Goal: Navigation & Orientation: Find specific page/section

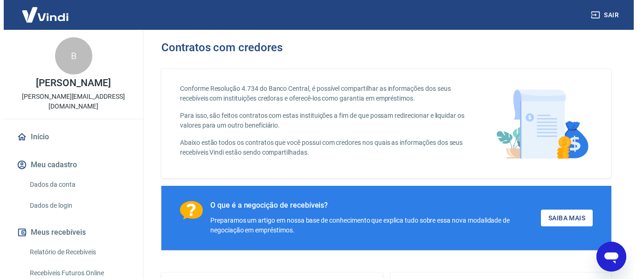
scroll to position [9, 0]
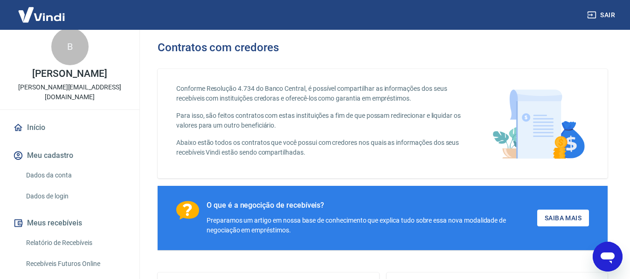
click at [45, 9] on img at bounding box center [41, 14] width 61 height 28
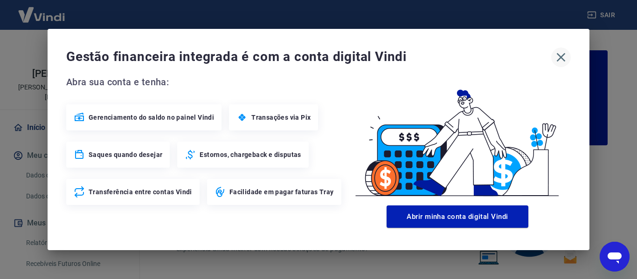
click at [560, 56] on icon "button" at bounding box center [561, 57] width 9 height 9
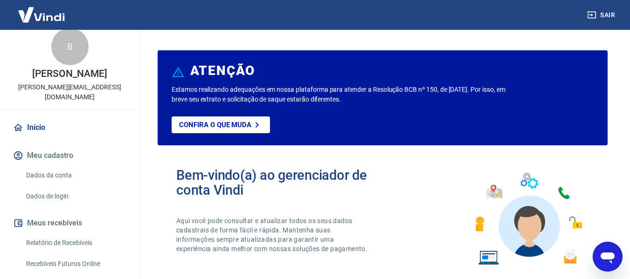
click at [35, 14] on img at bounding box center [41, 14] width 61 height 28
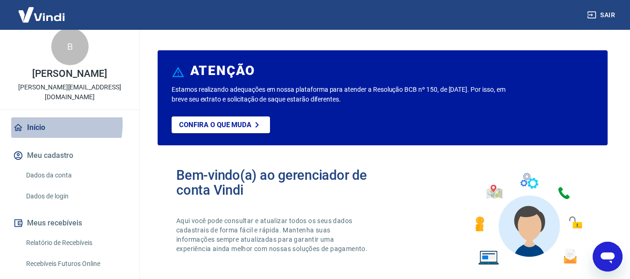
click at [30, 124] on link "Início" at bounding box center [69, 128] width 117 height 21
